Goal: Information Seeking & Learning: Find specific fact

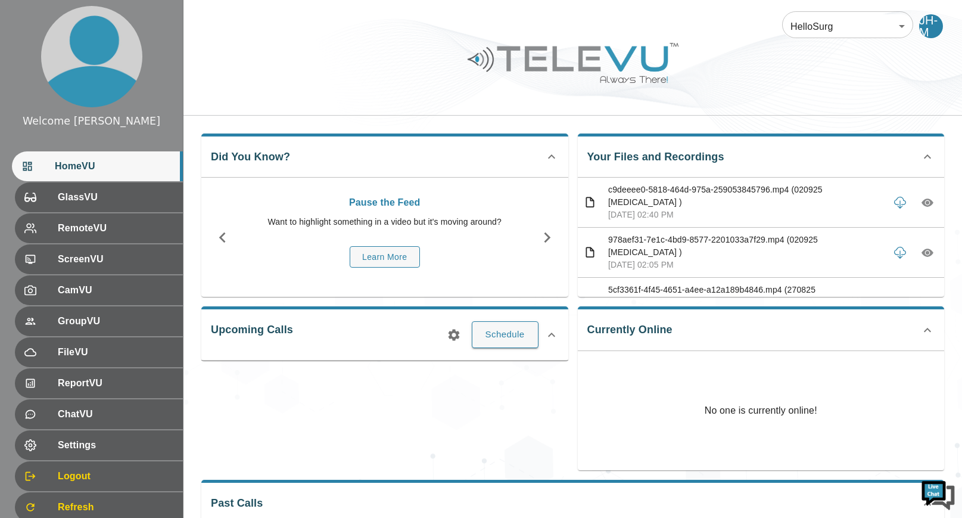
click at [926, 199] on icon "button" at bounding box center [928, 202] width 12 height 8
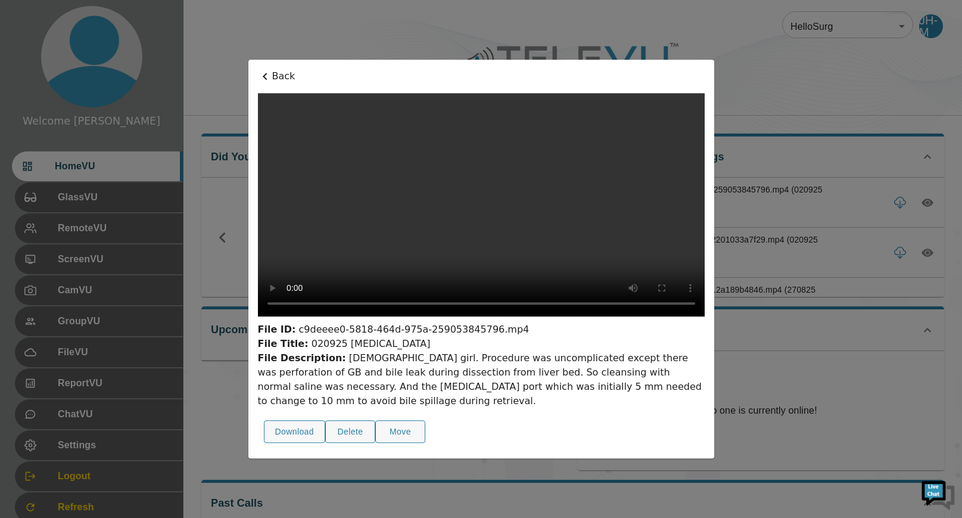
click at [337, 292] on div "File ID: c9deeee0-5818-464d-975a-259053845796.mp4 File Title: 020925 [MEDICAL_D…" at bounding box center [481, 271] width 447 height 356
drag, startPoint x: 337, startPoint y: 372, endPoint x: 520, endPoint y: 378, distance: 183.0
click at [520, 378] on div "File Description: [DEMOGRAPHIC_DATA] girl. Procedure was uncomplicated except t…" at bounding box center [481, 379] width 447 height 57
copy div "[DEMOGRAPHIC_DATA] girl. Procedure was uncomplicated"
click at [770, 343] on div at bounding box center [481, 259] width 962 height 518
